Goal: Task Accomplishment & Management: Manage account settings

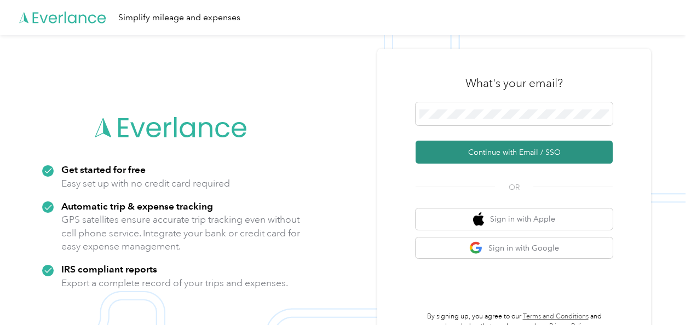
click at [474, 148] on button "Continue with Email / SSO" at bounding box center [513, 152] width 197 height 23
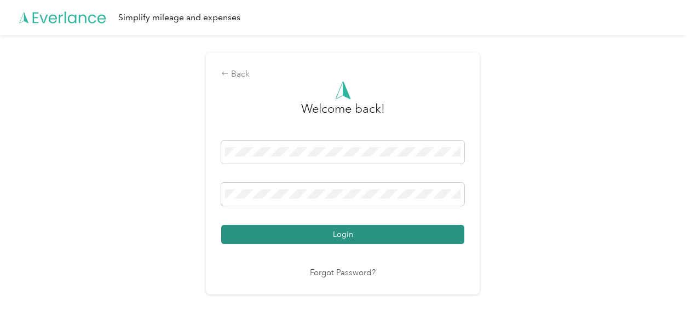
click at [317, 228] on button "Login" at bounding box center [342, 234] width 243 height 19
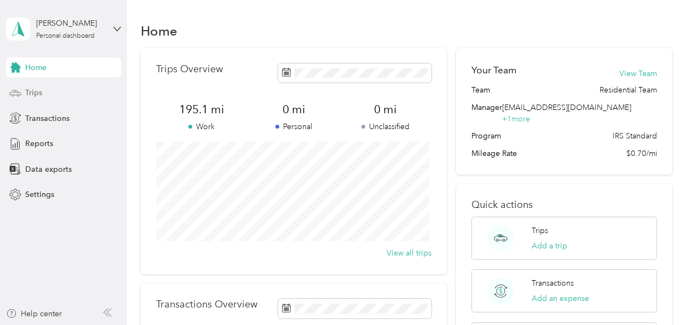
click at [48, 89] on div "Trips" at bounding box center [63, 93] width 115 height 20
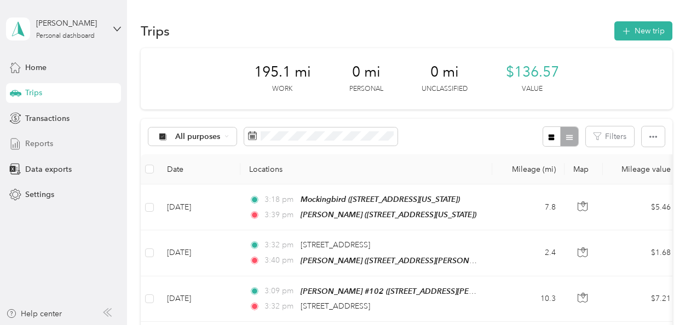
click at [37, 149] on div "Reports" at bounding box center [63, 144] width 115 height 20
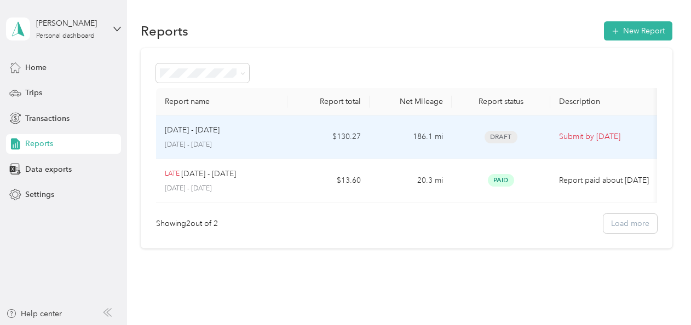
click at [314, 138] on td "$130.27" at bounding box center [328, 137] width 82 height 44
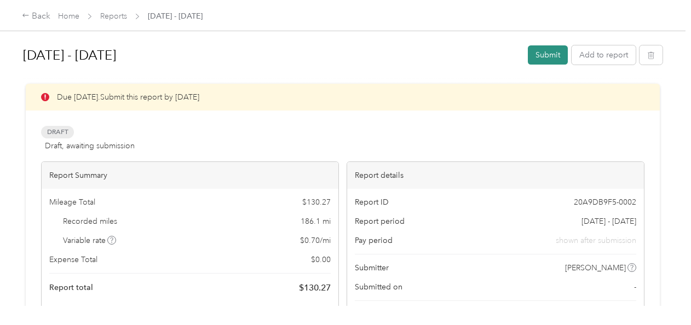
click at [546, 57] on button "Submit" at bounding box center [548, 54] width 40 height 19
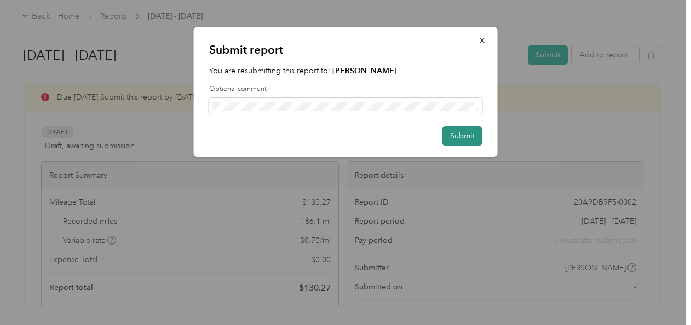
click at [466, 141] on button "Submit" at bounding box center [462, 135] width 40 height 19
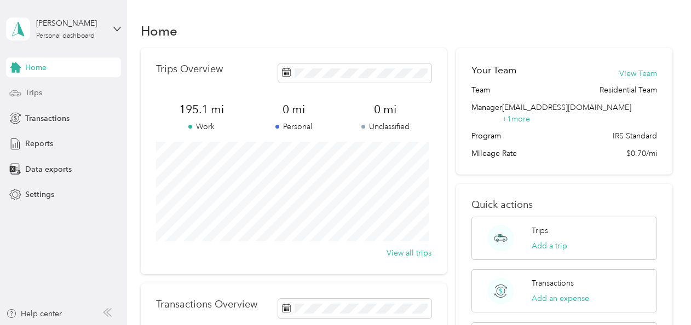
click at [38, 92] on span "Trips" at bounding box center [33, 92] width 17 height 11
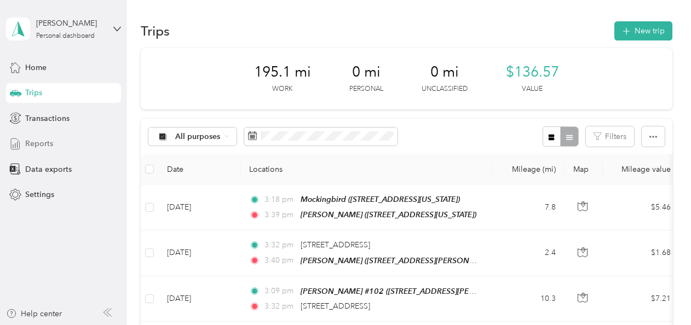
click at [34, 146] on span "Reports" at bounding box center [39, 143] width 28 height 11
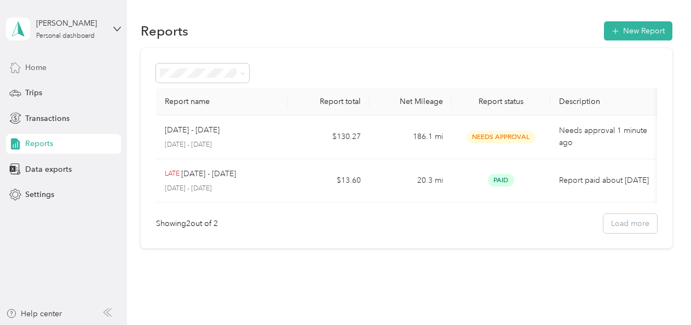
click at [37, 70] on span "Home" at bounding box center [35, 67] width 21 height 11
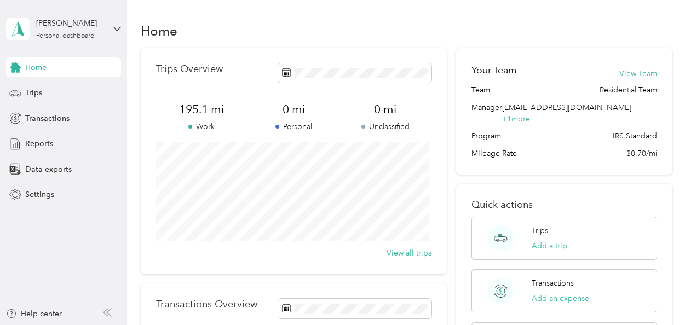
click at [242, 78] on div "Trips Overview" at bounding box center [293, 72] width 275 height 19
click at [405, 255] on button "View all trips" at bounding box center [408, 252] width 45 height 11
